Goal: Use online tool/utility

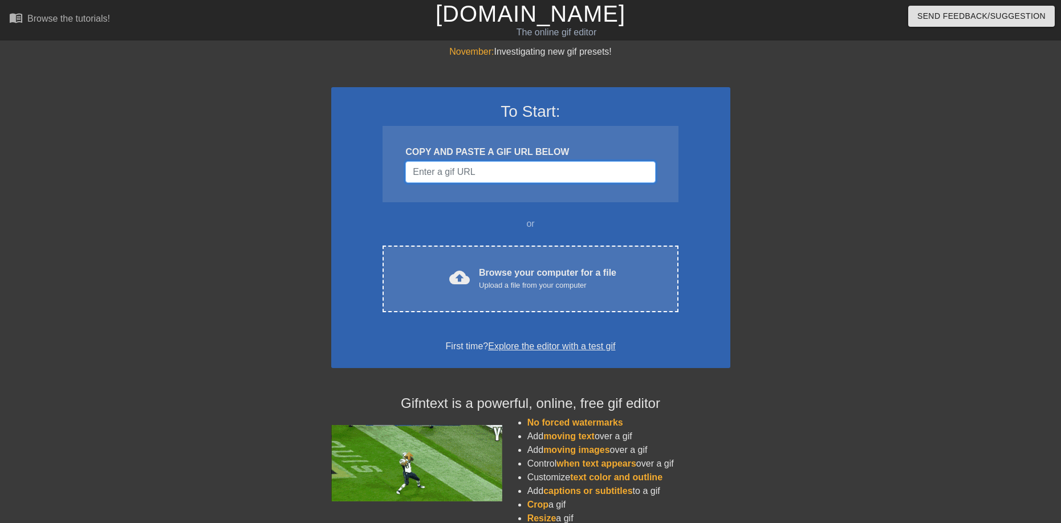
click at [511, 177] on input "Username" at bounding box center [530, 172] width 250 height 22
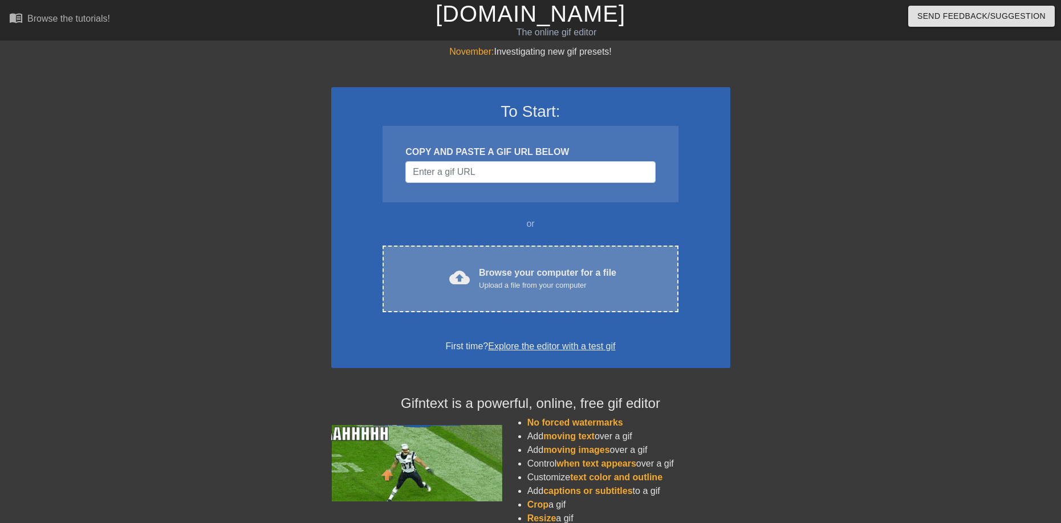
click at [517, 270] on div "Browse your computer for a file Upload a file from your computer" at bounding box center [547, 278] width 137 height 25
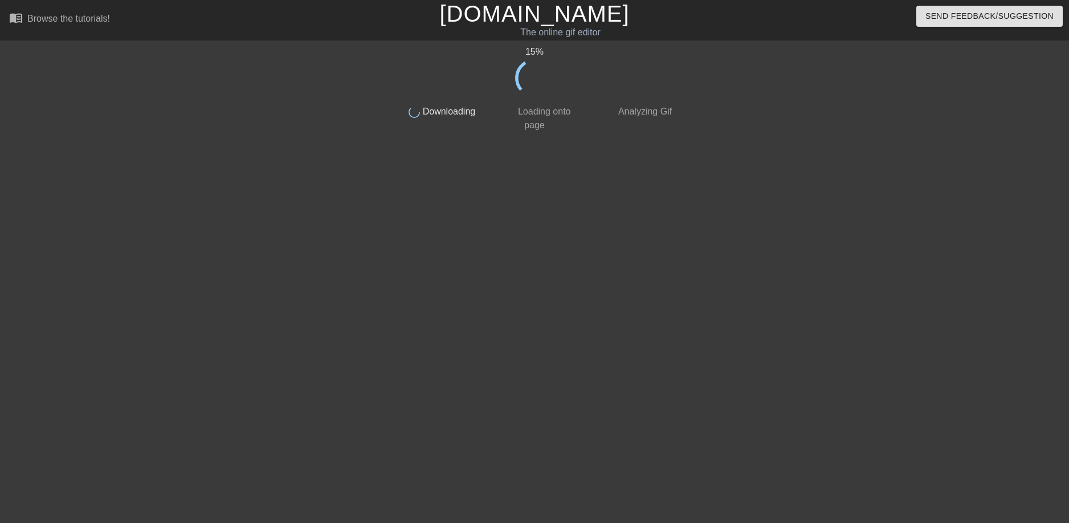
click at [687, 56] on div "15 % done Downloading done Loading onto page done Analyzing Gif" at bounding box center [534, 216] width 1069 height 342
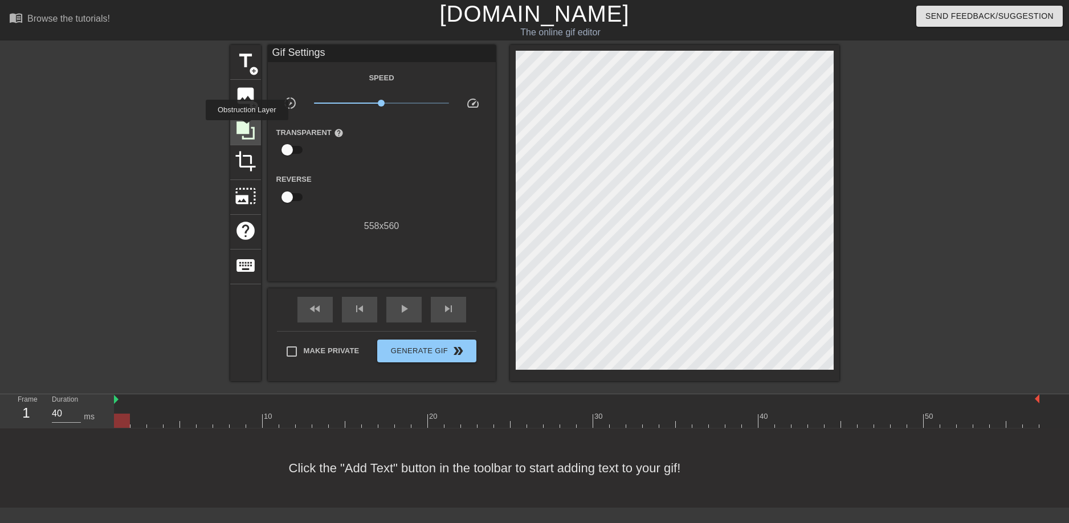
click at [247, 128] on icon at bounding box center [246, 130] width 18 height 18
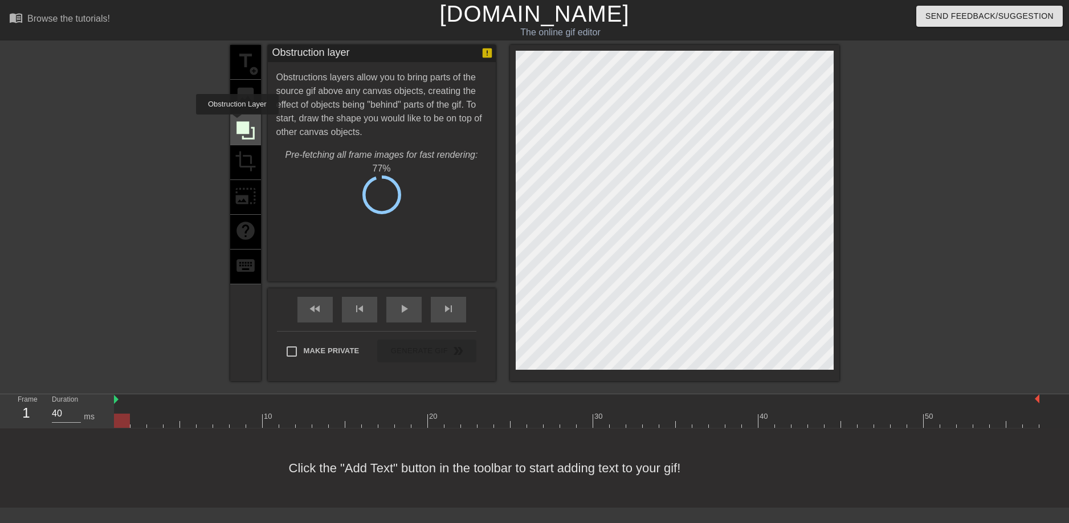
click at [237, 121] on icon at bounding box center [246, 130] width 18 height 18
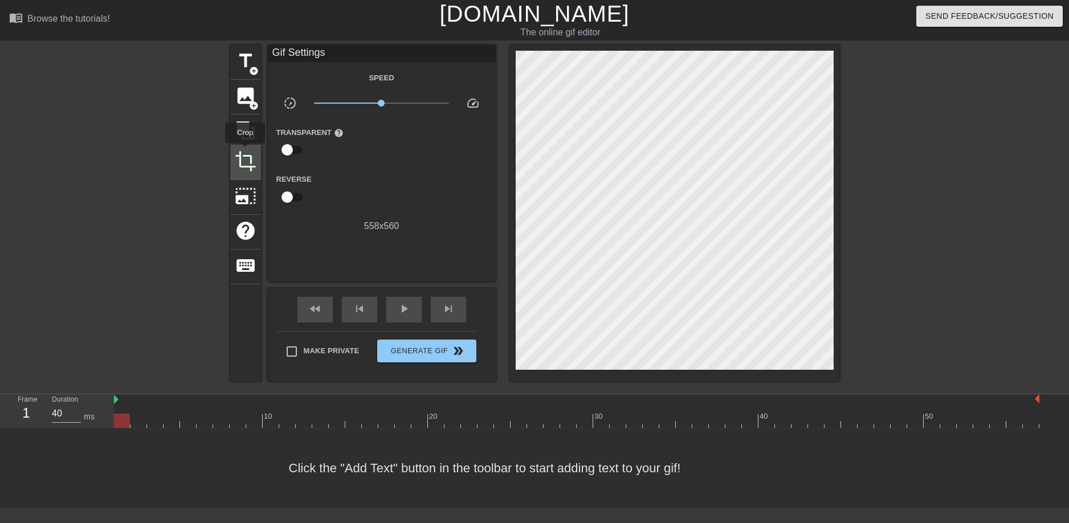
click at [245, 150] on span "crop" at bounding box center [246, 161] width 22 height 22
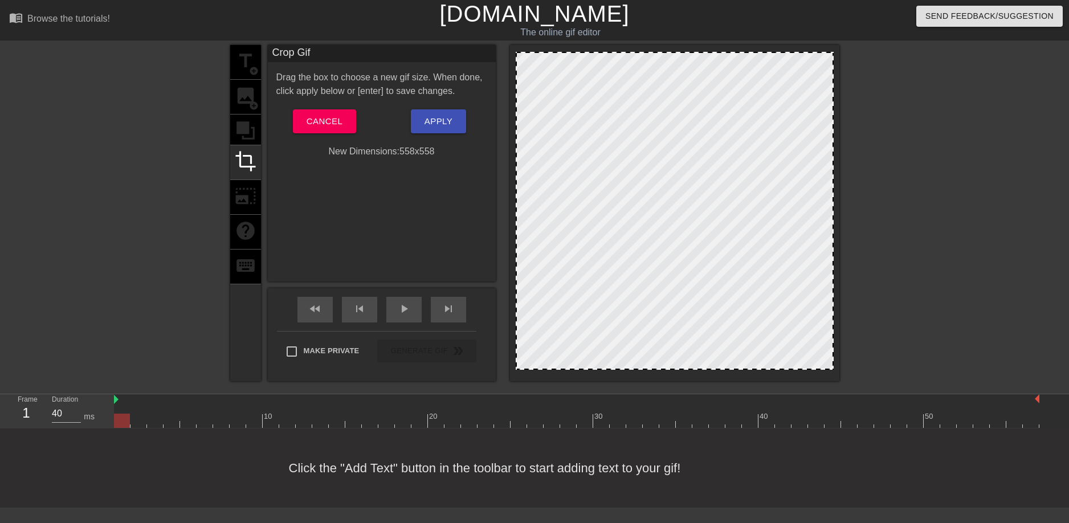
drag, startPoint x: 517, startPoint y: 51, endPoint x: 432, endPoint y: 15, distance: 92.0
click at [435, 15] on div "menu_book Browse the tutorials! [DOMAIN_NAME] The online gif editor Send Feedba…" at bounding box center [534, 254] width 1069 height 508
click at [248, 194] on div "title add_circle image add_circle crop photo_size_select_large help keyboard" at bounding box center [245, 213] width 31 height 336
click at [341, 121] on span "Cancel" at bounding box center [325, 121] width 36 height 15
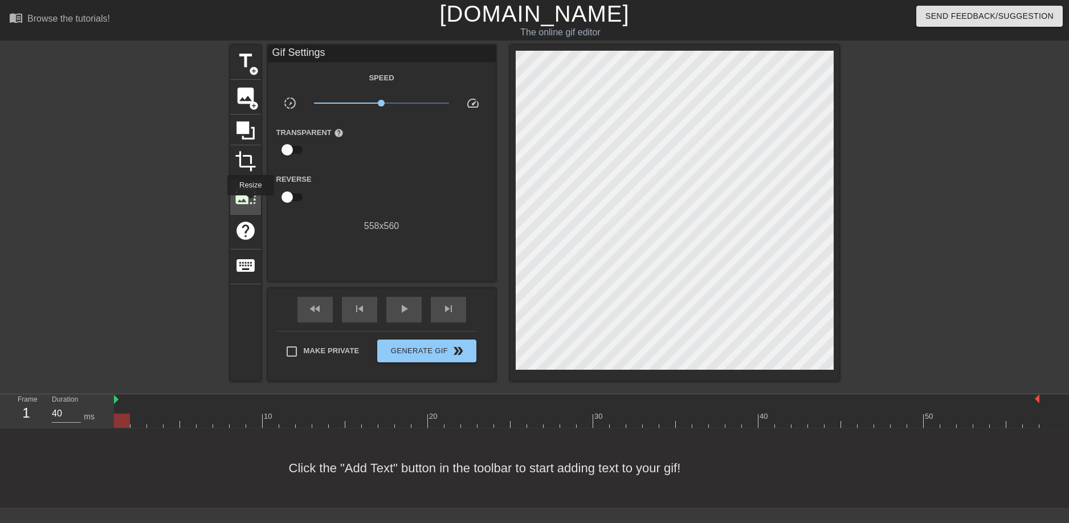
click at [250, 203] on span "photo_size_select_large" at bounding box center [246, 196] width 22 height 22
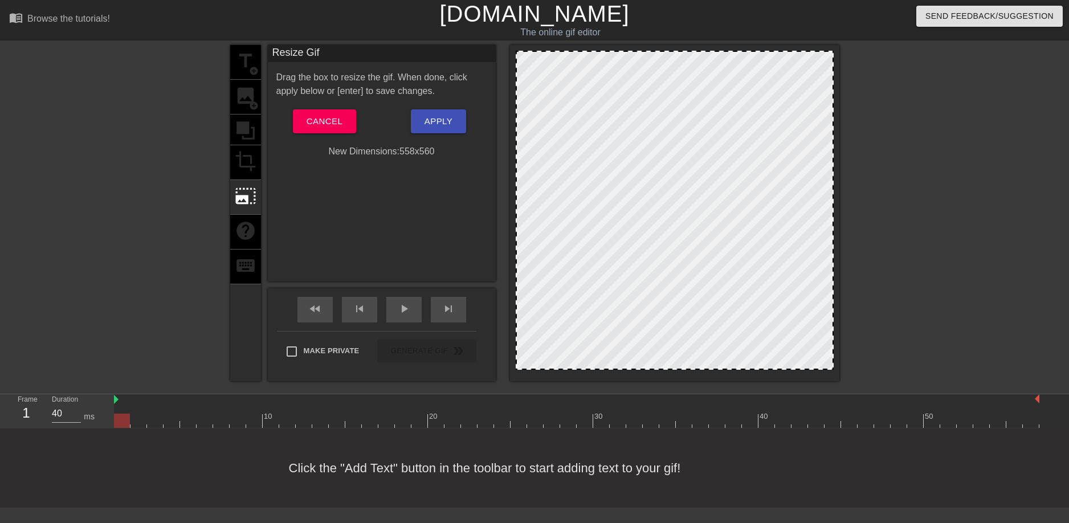
drag, startPoint x: 516, startPoint y: 51, endPoint x: 516, endPoint y: 81, distance: 29.6
click at [516, 81] on div at bounding box center [675, 210] width 318 height 319
click at [513, 54] on div at bounding box center [674, 213] width 329 height 336
drag, startPoint x: 519, startPoint y: 54, endPoint x: 592, endPoint y: 80, distance: 77.5
click at [530, 61] on div at bounding box center [675, 210] width 318 height 319
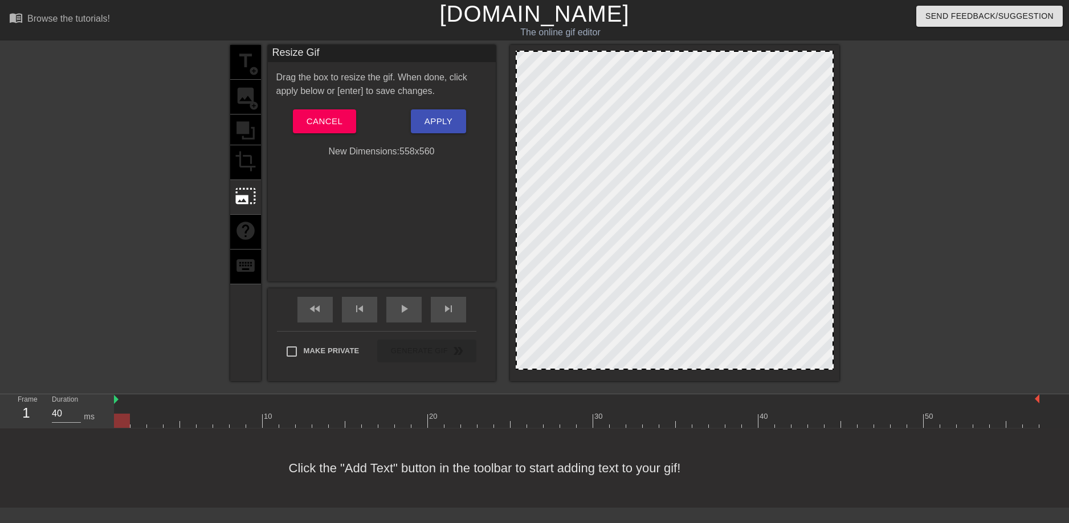
drag, startPoint x: 597, startPoint y: 82, endPoint x: 609, endPoint y: 120, distance: 39.9
click at [608, 116] on div at bounding box center [675, 210] width 318 height 319
click at [526, 51] on div at bounding box center [675, 210] width 318 height 319
click at [508, 51] on div "title add_circle image add_circle crop photo_size_select_large help keyboard Re…" at bounding box center [534, 213] width 609 height 336
drag, startPoint x: 588, startPoint y: 78, endPoint x: 751, endPoint y: 79, distance: 162.4
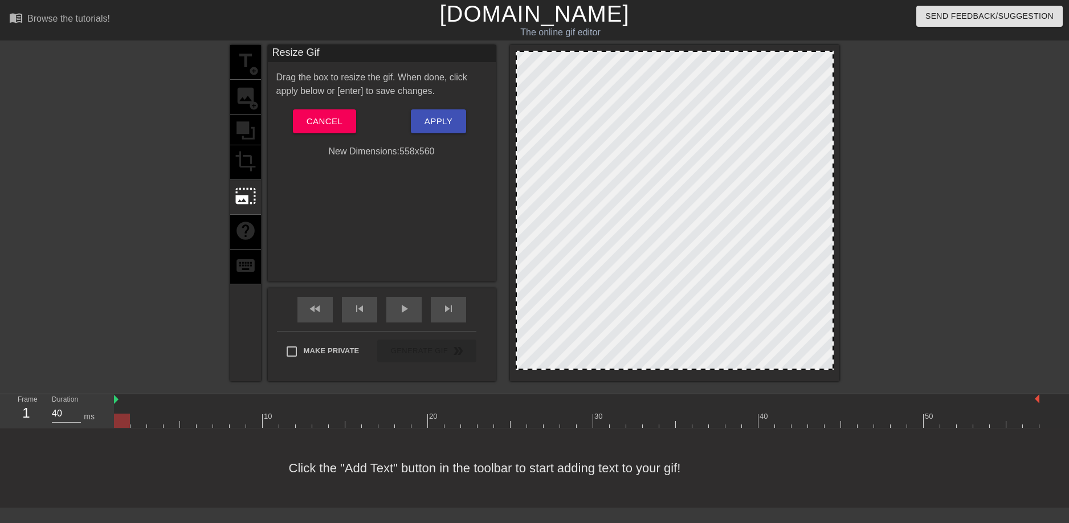
drag, startPoint x: 565, startPoint y: 112, endPoint x: 552, endPoint y: 117, distance: 13.3
click at [564, 112] on div at bounding box center [675, 210] width 318 height 319
drag, startPoint x: 511, startPoint y: 161, endPoint x: 507, endPoint y: 198, distance: 37.3
click at [509, 165] on div "title add_circle image add_circle crop photo_size_select_large help keyboard Re…" at bounding box center [534, 213] width 609 height 336
drag, startPoint x: 503, startPoint y: 219, endPoint x: 429, endPoint y: 287, distance: 100.8
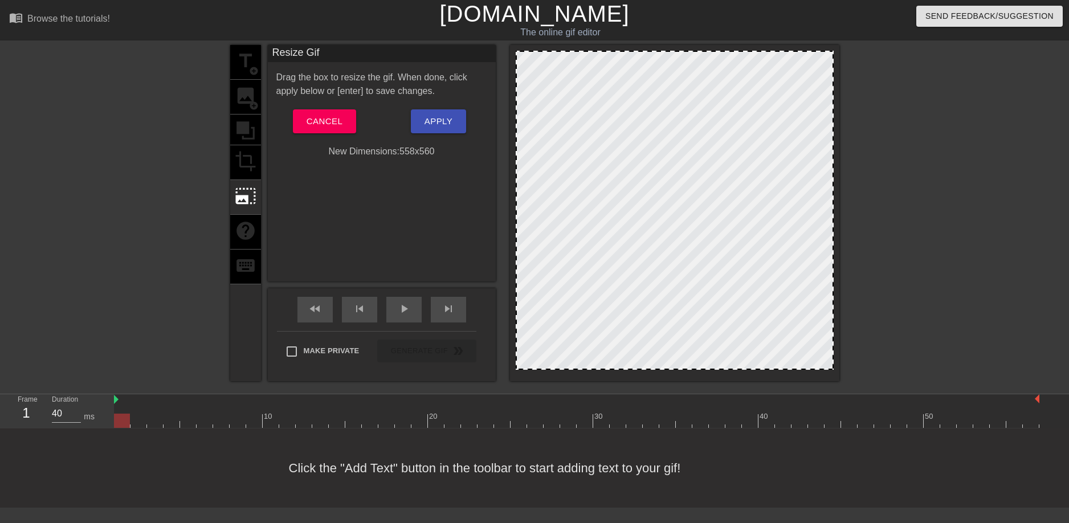
click at [494, 239] on div "title add_circle image add_circle crop photo_size_select_large help keyboard Re…" at bounding box center [534, 213] width 609 height 336
click at [255, 192] on span "photo_size_select_large" at bounding box center [246, 196] width 22 height 22
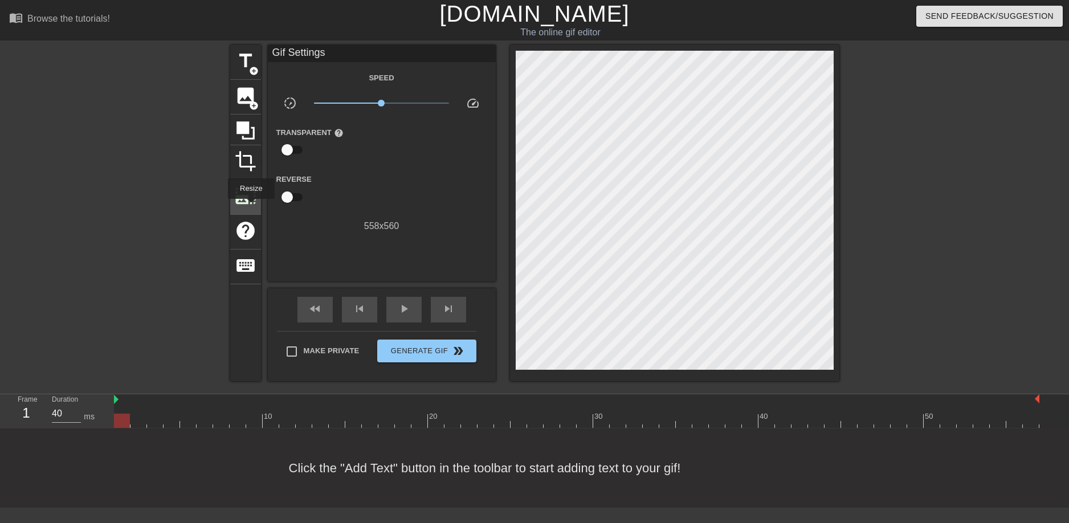
click at [250, 207] on div "photo_size_select_large" at bounding box center [245, 197] width 31 height 35
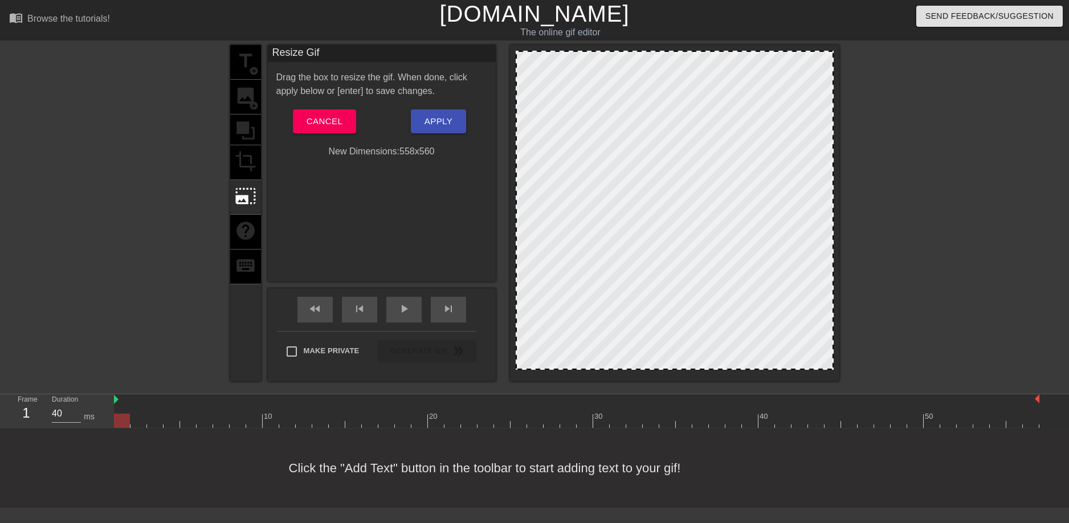
click at [536, 69] on div at bounding box center [675, 210] width 318 height 319
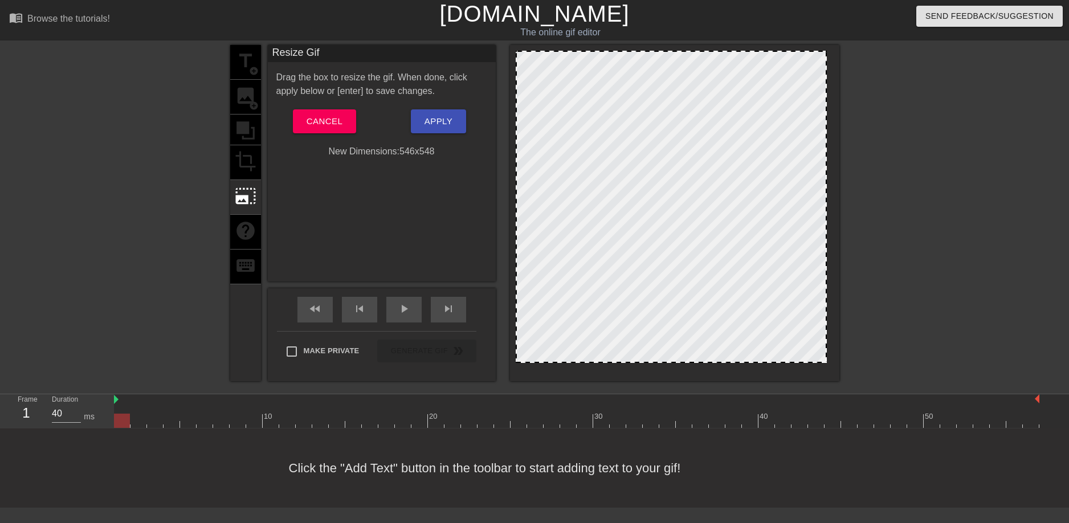
drag, startPoint x: 830, startPoint y: 369, endPoint x: 910, endPoint y: 437, distance: 104.3
click at [910, 437] on div "menu_book Browse the tutorials! [DOMAIN_NAME] The online gif editor Send Feedba…" at bounding box center [534, 254] width 1069 height 508
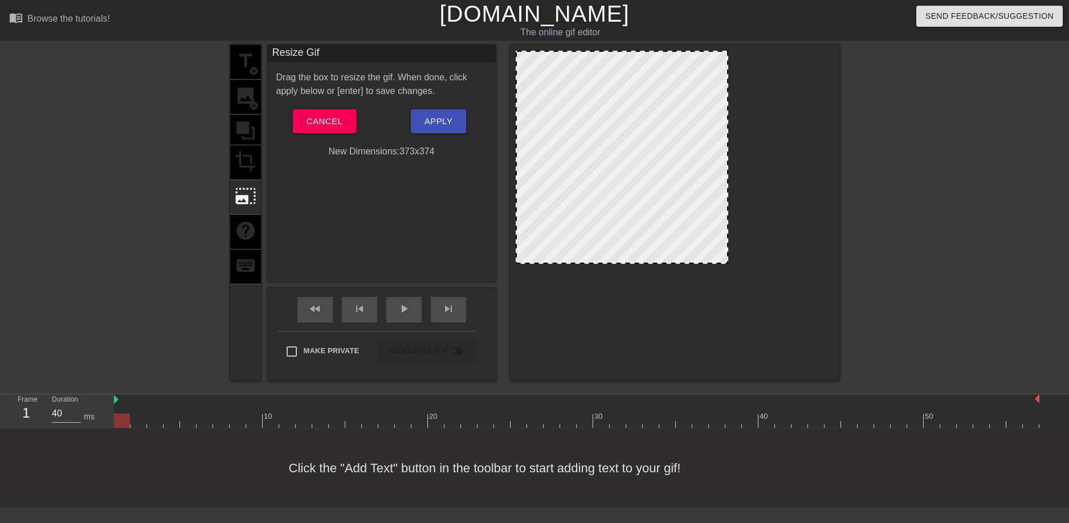
drag, startPoint x: 830, startPoint y: 52, endPoint x: 724, endPoint y: 74, distance: 107.6
drag, startPoint x: 683, startPoint y: 136, endPoint x: 714, endPoint y: 263, distance: 130.6
click at [716, 264] on div at bounding box center [622, 157] width 213 height 213
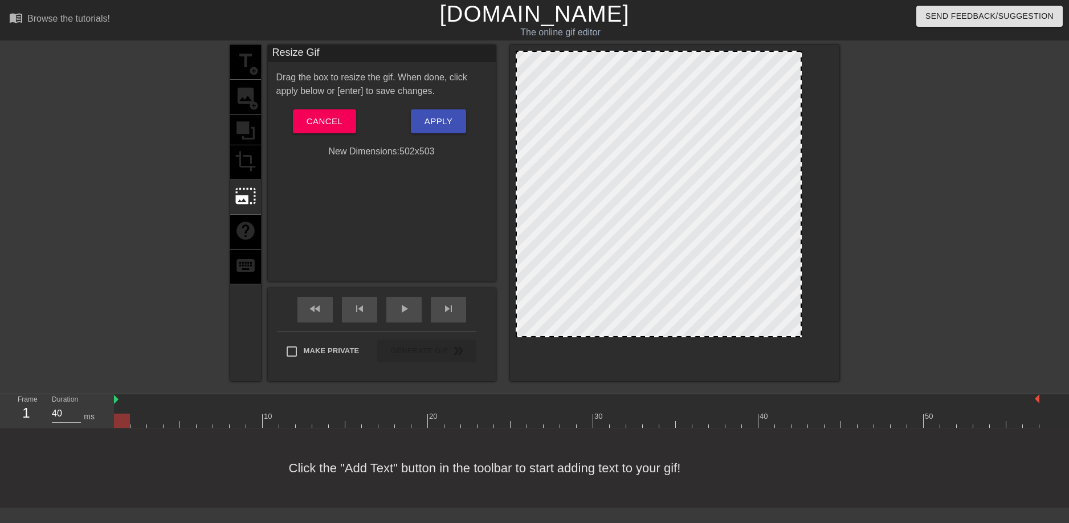
drag, startPoint x: 591, startPoint y: 264, endPoint x: 584, endPoint y: 338, distance: 73.8
click at [584, 338] on div at bounding box center [659, 336] width 284 height 6
drag, startPoint x: 568, startPoint y: 253, endPoint x: 650, endPoint y: 264, distance: 83.4
click at [696, 269] on div at bounding box center [659, 194] width 286 height 287
drag, startPoint x: 617, startPoint y: 157, endPoint x: 640, endPoint y: 148, distance: 23.8
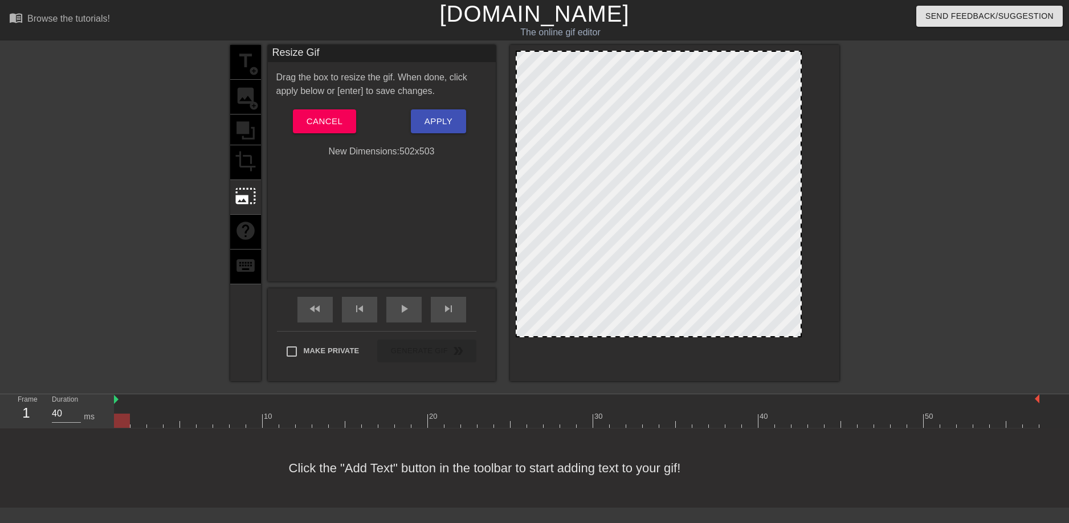
click at [639, 149] on div at bounding box center [659, 194] width 286 height 287
drag, startPoint x: 680, startPoint y: 117, endPoint x: 868, endPoint y: 207, distance: 208.8
click at [870, 207] on div "title add_circle image add_circle crop photo_size_select_large help keyboard Re…" at bounding box center [534, 216] width 1069 height 342
drag, startPoint x: 612, startPoint y: 178, endPoint x: 793, endPoint y: 226, distance: 188.0
drag, startPoint x: 793, startPoint y: 226, endPoint x: 607, endPoint y: 249, distance: 187.7
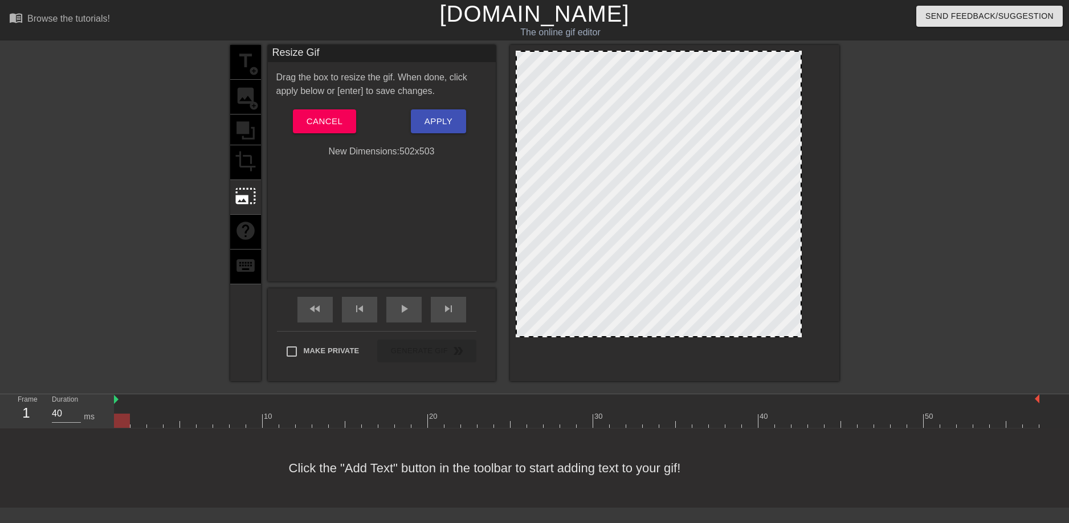
click at [607, 249] on div at bounding box center [659, 194] width 286 height 287
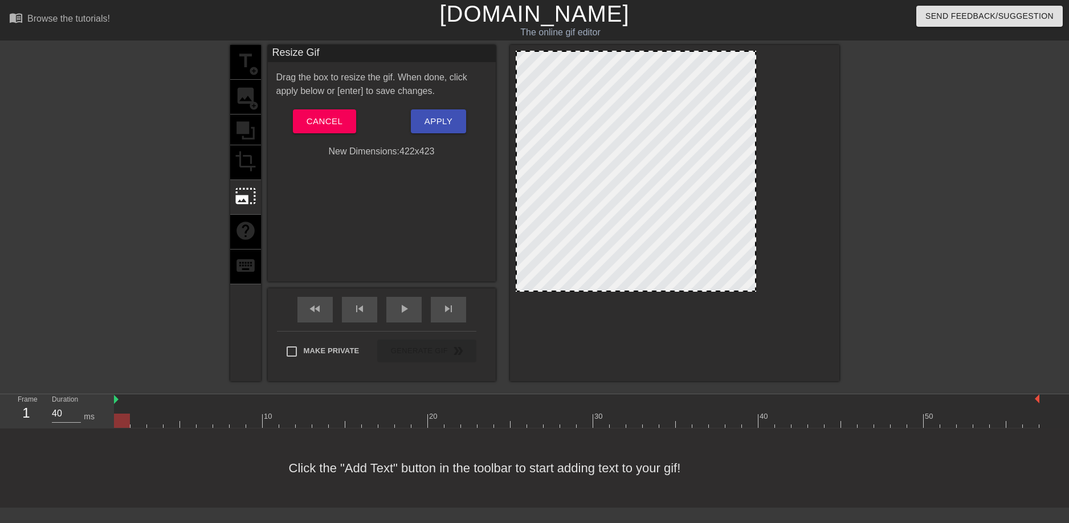
drag, startPoint x: 800, startPoint y: 176, endPoint x: 755, endPoint y: 182, distance: 46.0
click at [707, 52] on div at bounding box center [636, 171] width 241 height 241
drag, startPoint x: 711, startPoint y: 50, endPoint x: 757, endPoint y: 122, distance: 85.6
click at [716, 58] on div at bounding box center [674, 213] width 329 height 336
drag, startPoint x: 288, startPoint y: 150, endPoint x: 305, endPoint y: 145, distance: 17.3
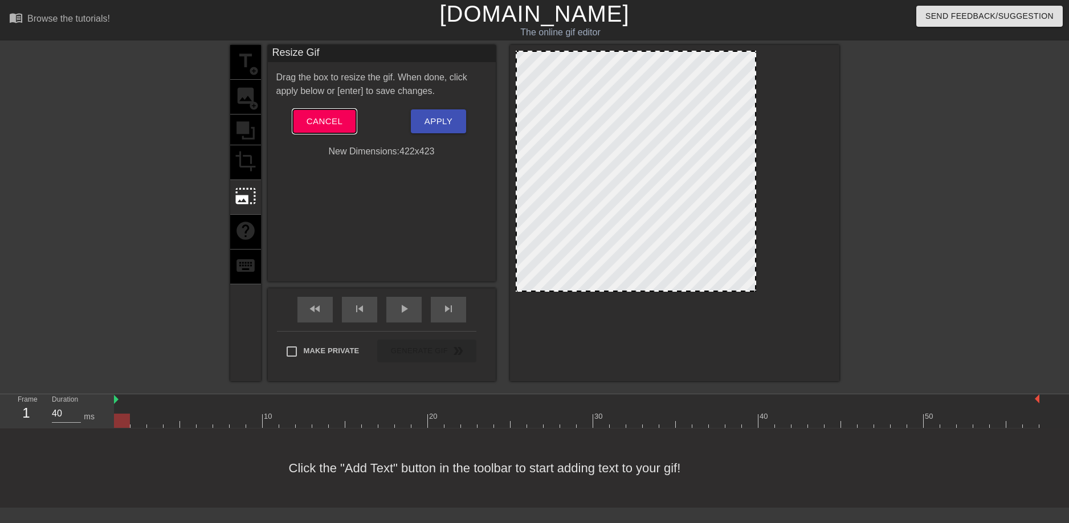
click at [319, 129] on button "Cancel" at bounding box center [324, 121] width 63 height 24
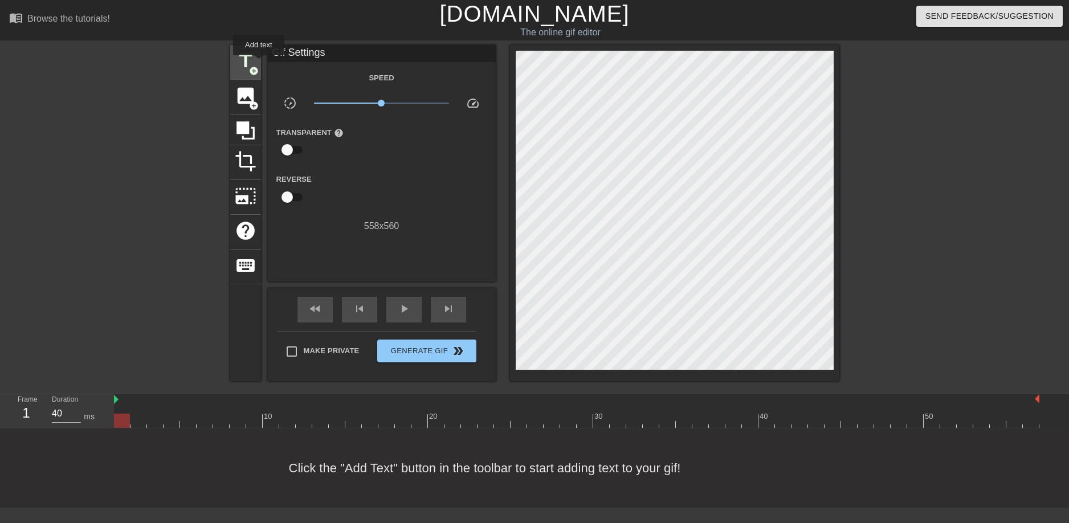
click at [259, 63] on div "title add_circle" at bounding box center [245, 62] width 31 height 35
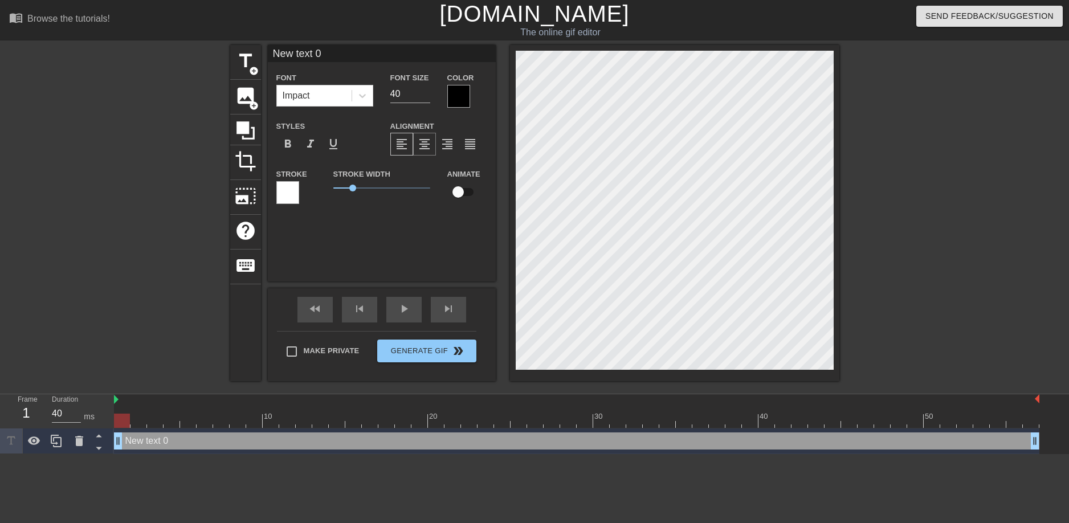
click at [419, 144] on span "format_align_center" at bounding box center [425, 144] width 14 height 14
click at [249, 134] on icon at bounding box center [246, 131] width 22 height 22
